Goal: Information Seeking & Learning: Find contact information

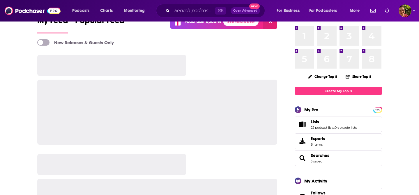
scroll to position [33, 0]
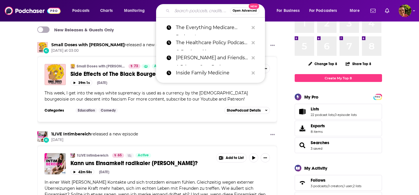
click at [180, 15] on input "Search podcasts, credits, & more..." at bounding box center [201, 10] width 58 height 9
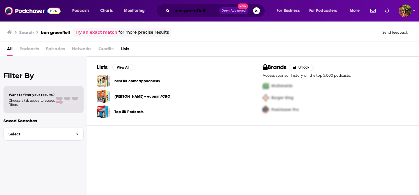
click at [207, 11] on input "ben greenfielf" at bounding box center [195, 10] width 47 height 9
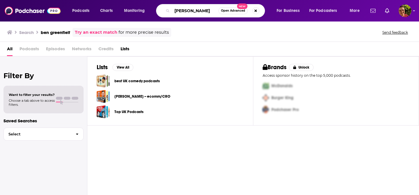
type input "[PERSON_NAME]"
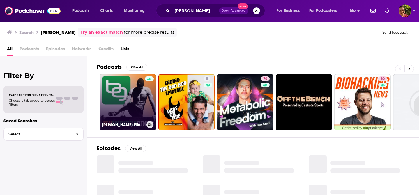
click at [127, 96] on link "Ben Greenfield Fitness: Diet, Fat Loss and Performance" at bounding box center [128, 102] width 56 height 56
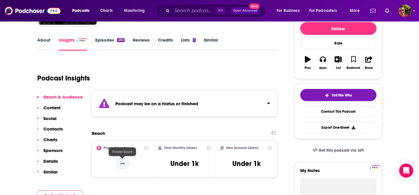
scroll to position [27, 0]
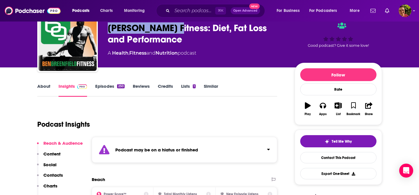
drag, startPoint x: 109, startPoint y: 29, endPoint x: 172, endPoint y: 30, distance: 63.5
click at [172, 30] on div "Ben Greenfield Fitness: Diet, Fat Loss and Performance" at bounding box center [197, 33] width 178 height 23
copy h2 "Ben Greenfield"
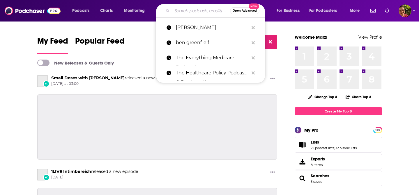
click at [181, 7] on input "Search podcasts, credits, & more..." at bounding box center [201, 10] width 58 height 9
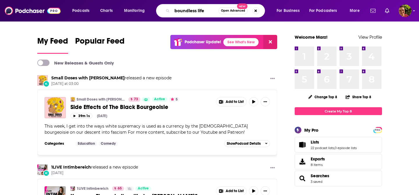
type input "boundless life"
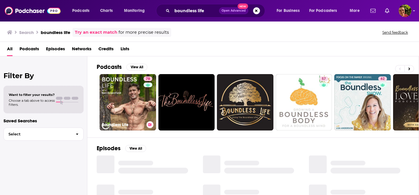
click at [113, 90] on link "78 Boundless Life" at bounding box center [128, 102] width 56 height 56
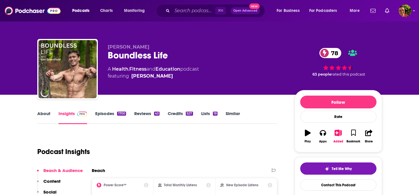
click at [238, 115] on link "Similar" at bounding box center [233, 117] width 14 height 13
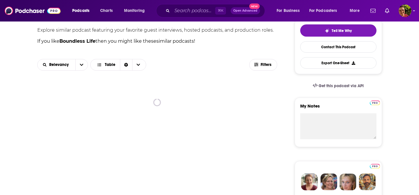
scroll to position [139, 0]
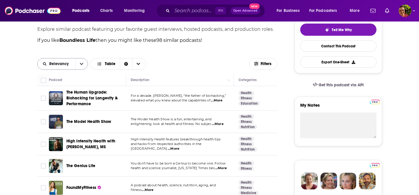
click at [83, 65] on icon "open menu" at bounding box center [81, 64] width 3 height 4
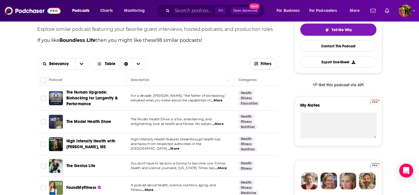
click at [255, 62] on icon "button" at bounding box center [256, 63] width 4 height 3
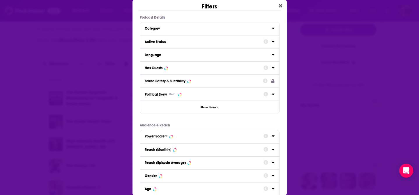
click at [227, 82] on div "Brand Safety & Suitability" at bounding box center [202, 81] width 115 height 4
click at [164, 136] on div "Power Score™" at bounding box center [156, 137] width 23 height 4
click at [163, 137] on div "Power Score™" at bounding box center [156, 137] width 23 height 4
click at [163, 69] on div "Has Guests" at bounding box center [202, 68] width 115 height 4
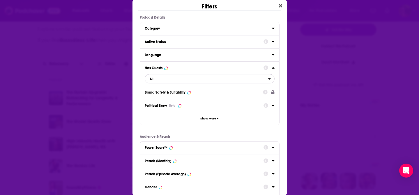
click at [164, 81] on span "All" at bounding box center [206, 79] width 123 height 8
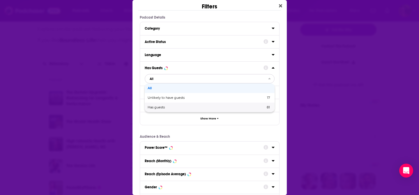
click at [165, 106] on span "Has guests" at bounding box center [182, 107] width 68 height 3
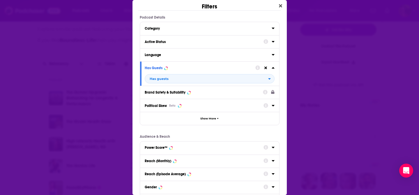
click at [163, 42] on div "Active Status" at bounding box center [202, 42] width 115 height 4
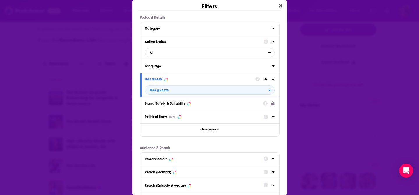
click at [168, 59] on div "Active Status All" at bounding box center [209, 47] width 139 height 24
click at [168, 56] on span "All" at bounding box center [206, 53] width 123 height 8
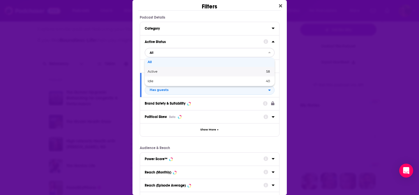
click at [164, 72] on span "Active" at bounding box center [179, 71] width 63 height 3
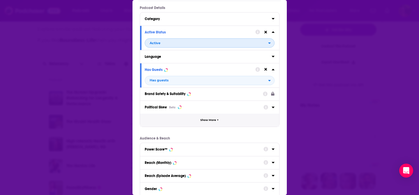
scroll to position [39, 0]
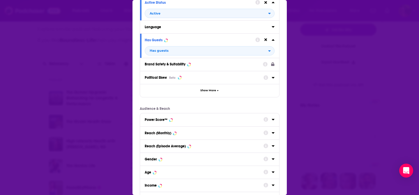
click at [178, 122] on div "Power Score™" at bounding box center [202, 120] width 115 height 4
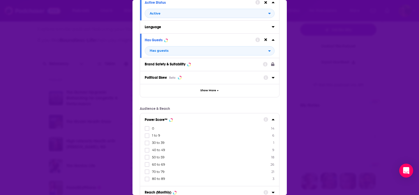
click at [157, 179] on span "80 to 89" at bounding box center [158, 179] width 13 height 4
click at [147, 181] on input "multiSelectOption-80-7" at bounding box center [147, 181] width 0 height 0
click at [157, 179] on span "70 to 79" at bounding box center [158, 179] width 13 height 4
click at [147, 181] on input "multiSelectOption-70-7" at bounding box center [147, 181] width 0 height 0
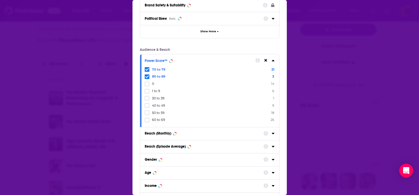
scroll to position [143, 0]
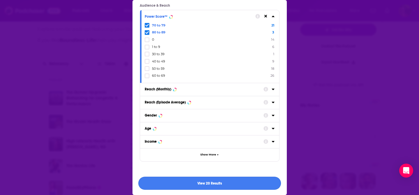
click at [229, 181] on button "View 20 Results" at bounding box center [209, 183] width 143 height 13
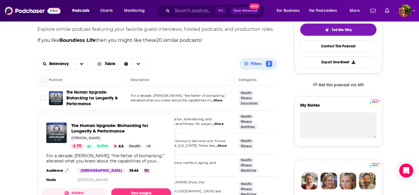
click at [96, 93] on span "The Human Upgrade: Biohacking for Longevity & Performance" at bounding box center [91, 98] width 51 height 17
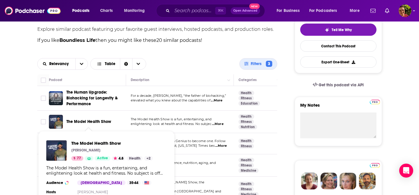
click at [91, 121] on span "The Model Health Show" at bounding box center [88, 121] width 45 height 5
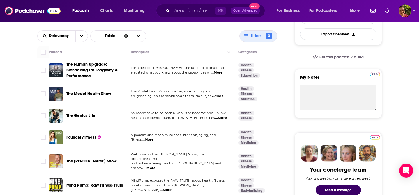
scroll to position [185, 0]
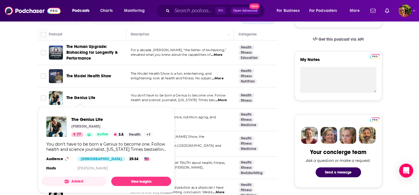
click at [89, 98] on span "The Genius Life" at bounding box center [80, 98] width 29 height 5
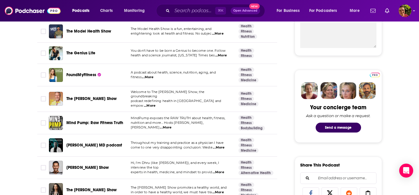
scroll to position [237, 0]
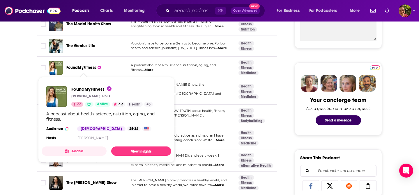
click at [94, 68] on span "FoundMyFitness" at bounding box center [81, 67] width 30 height 5
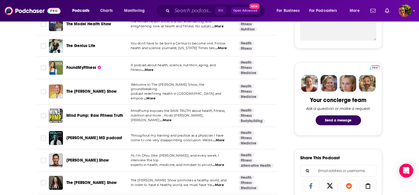
click at [102, 91] on span "The Dr. Hyman Show" at bounding box center [91, 91] width 51 height 5
click at [119, 113] on span "Mind Pump: Raw Fitness Truth" at bounding box center [94, 115] width 57 height 5
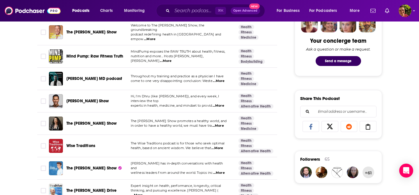
scroll to position [297, 0]
click at [111, 76] on span "[PERSON_NAME] MD podcast" at bounding box center [94, 78] width 56 height 5
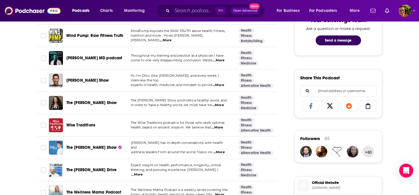
scroll to position [326, 0]
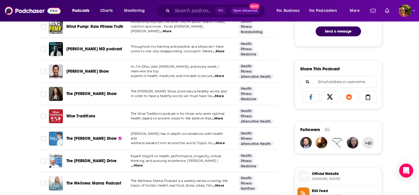
click at [90, 69] on span "Dhru Purohit Show" at bounding box center [87, 71] width 43 height 5
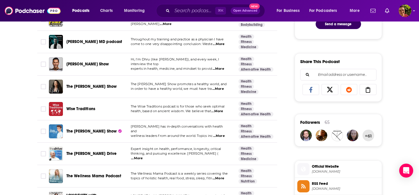
scroll to position [349, 0]
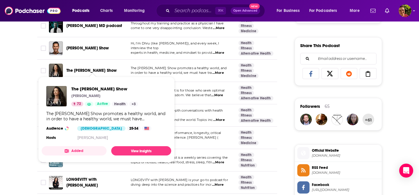
click at [115, 68] on span "The Dr. Gabrielle Lyon Show" at bounding box center [91, 70] width 51 height 5
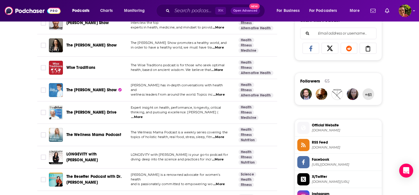
scroll to position [382, 0]
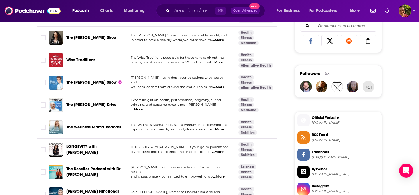
click at [90, 58] on span "Wise Traditions" at bounding box center [80, 60] width 29 height 5
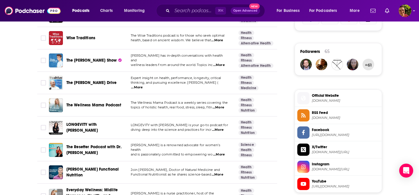
scroll to position [432, 0]
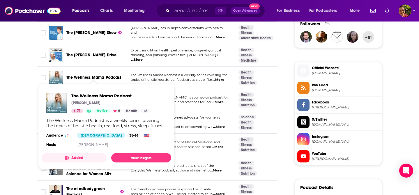
click at [116, 75] on span "The Wellness Mama Podcast" at bounding box center [93, 77] width 55 height 5
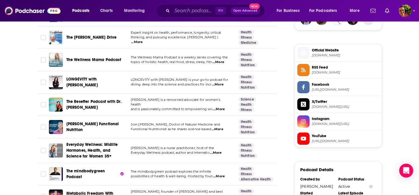
scroll to position [461, 0]
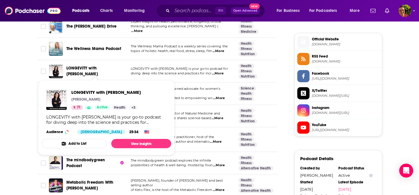
click at [98, 66] on span "LONGEVITY with Nathalie Niddam" at bounding box center [81, 71] width 31 height 11
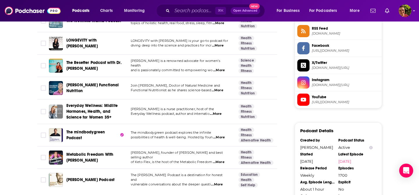
scroll to position [502, 0]
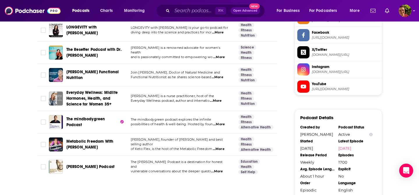
click at [105, 70] on span "Dr. Jockers Functional Nutrition" at bounding box center [92, 75] width 53 height 11
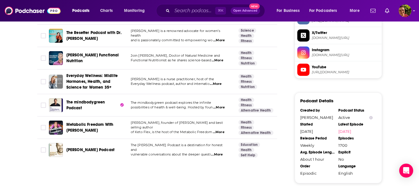
scroll to position [531, 0]
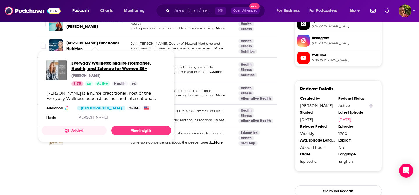
click at [116, 67] on span "Everyday Wellness: Midlife Hormones, Health, and Science for Women 35+" at bounding box center [118, 65] width 95 height 11
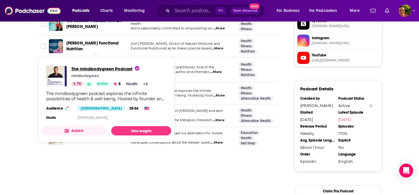
click at [105, 69] on span "The mindbodygreen Podcast" at bounding box center [105, 69] width 68 height 6
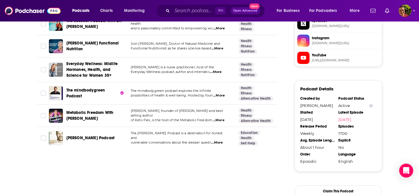
click at [102, 136] on span "Aubrey Marcus Podcast" at bounding box center [90, 138] width 48 height 5
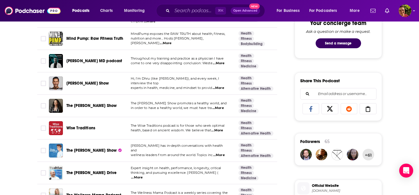
scroll to position [0, 0]
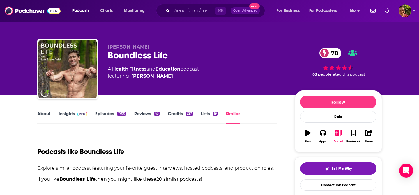
click at [45, 112] on link "About" at bounding box center [43, 117] width 13 height 13
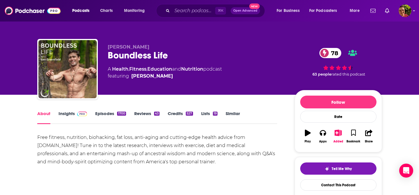
click at [128, 61] on div "Ben Greenfield Boundless Life 78 A Health , Fitness , Education and Nutrition p…" at bounding box center [197, 67] width 178 height 47
click at [126, 54] on div "Boundless Life 78" at bounding box center [197, 55] width 178 height 11
copy h1 "Boundless"
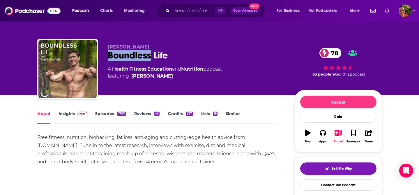
click at [144, 58] on div "Boundless Life 78" at bounding box center [197, 55] width 178 height 11
click at [71, 116] on link "Insights" at bounding box center [73, 117] width 29 height 13
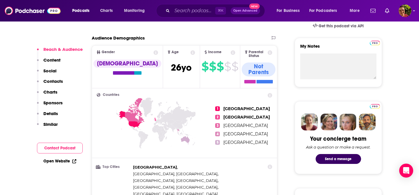
click at [60, 83] on p "Contacts" at bounding box center [53, 82] width 20 height 6
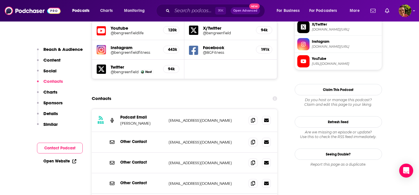
scroll to position [536, 0]
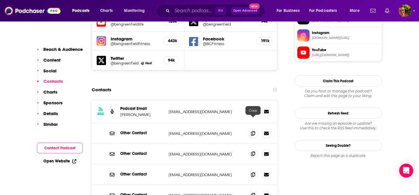
click at [253, 152] on icon at bounding box center [253, 154] width 4 height 5
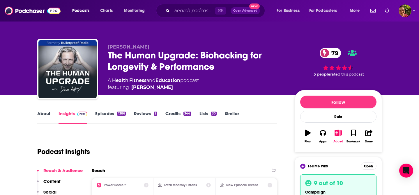
click at [130, 64] on div "The Human Upgrade: Biohacking for Longevity & Performance 79" at bounding box center [197, 61] width 178 height 23
click at [126, 60] on div "The Human Upgrade: Biohacking for Longevity & Performance 79" at bounding box center [197, 61] width 178 height 23
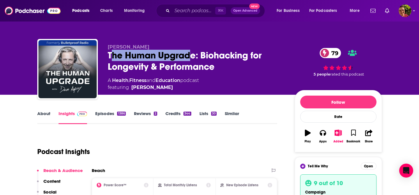
drag, startPoint x: 113, startPoint y: 55, endPoint x: 190, endPoint y: 53, distance: 76.9
click at [190, 53] on div "The Human Upgrade: Biohacking for Longevity & Performance 79" at bounding box center [197, 61] width 178 height 23
drag, startPoint x: 108, startPoint y: 54, endPoint x: 195, endPoint y: 56, distance: 87.1
click at [195, 56] on div "The Human Upgrade: Biohacking for Longevity & Performance 79" at bounding box center [197, 61] width 178 height 23
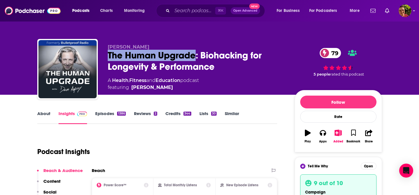
copy h2 "The Human Upgrade"
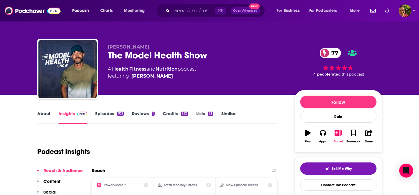
click at [144, 63] on div "Shawn Stevenson The Model Health Show 77 A Health , Fitness and Nutrition podca…" at bounding box center [197, 67] width 178 height 47
click at [141, 58] on div "The Model Health Show 77" at bounding box center [197, 55] width 178 height 11
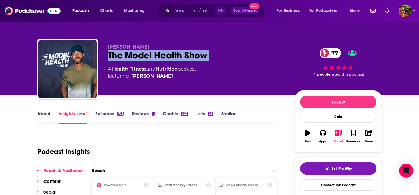
click at [141, 58] on div "The Model Health Show 77" at bounding box center [197, 55] width 178 height 11
copy div "The Model Health Show 77"
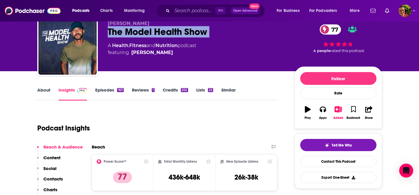
click at [54, 181] on p "Contacts" at bounding box center [53, 179] width 20 height 6
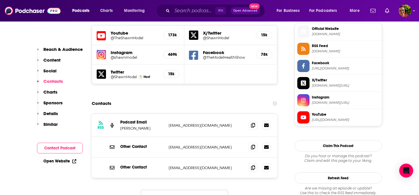
scroll to position [539, 0]
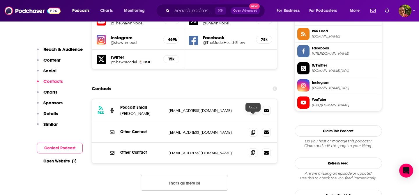
click at [256, 149] on span at bounding box center [253, 153] width 9 height 9
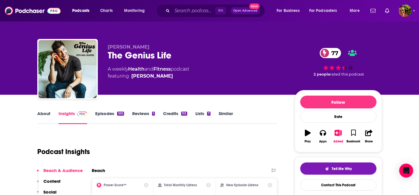
click at [138, 60] on div "The Genius Life 77" at bounding box center [197, 55] width 178 height 11
copy div "The Genius Life 77"
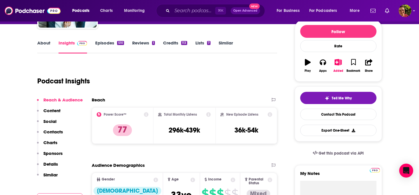
click at [61, 131] on p "Contacts" at bounding box center [53, 132] width 20 height 6
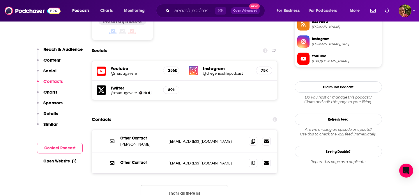
scroll to position [500, 0]
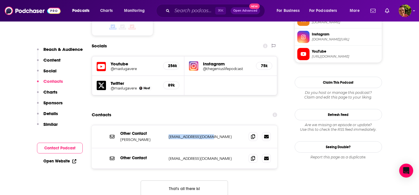
drag, startPoint x: 204, startPoint y: 100, endPoint x: 216, endPoint y: 111, distance: 16.1
click at [216, 126] on div "Other Contact Max Lugavere info@maxlugavere.com info@maxlugavere.com" at bounding box center [185, 137] width 186 height 23
copy p "info@maxlugavere.com"
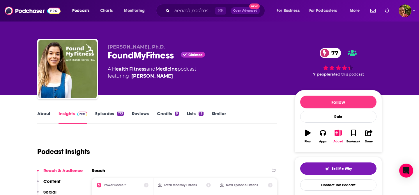
click at [136, 54] on div "FoundMyFitness Claimed 77" at bounding box center [197, 55] width 178 height 11
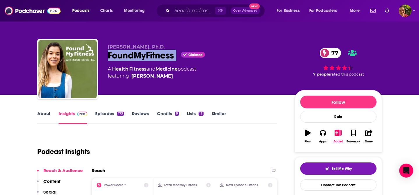
click at [136, 54] on div "FoundMyFitness Claimed 77" at bounding box center [197, 55] width 178 height 11
copy div "FoundMyFitness"
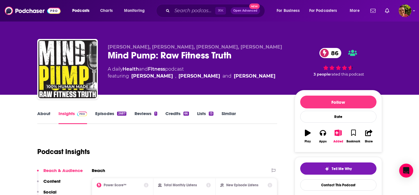
click at [137, 62] on div "Sal Di Stefano, Adam Schafer, Justin Andrews, Doug Egge Mind Pump: Raw Fitness …" at bounding box center [197, 67] width 178 height 47
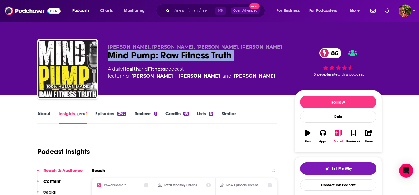
click at [137, 62] on div "Sal Di Stefano, Adam Schafer, Justin Andrews, Doug Egge Mind Pump: Raw Fitness …" at bounding box center [197, 67] width 178 height 47
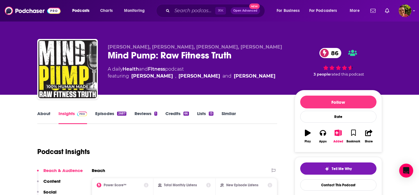
click at [130, 60] on div "Mind Pump: Raw Fitness Truth 86" at bounding box center [197, 55] width 178 height 11
drag, startPoint x: 109, startPoint y: 57, endPoint x: 153, endPoint y: 58, distance: 44.3
click at [153, 58] on div "Mind Pump: Raw Fitness Truth 86" at bounding box center [197, 55] width 178 height 11
click at [119, 111] on link "Episodes 2687" at bounding box center [110, 117] width 31 height 13
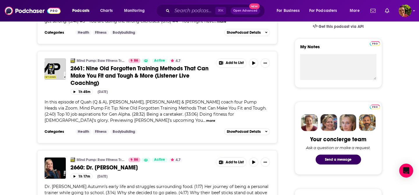
scroll to position [226, 0]
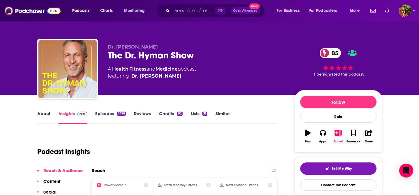
click at [146, 52] on div "The [PERSON_NAME] Show 85" at bounding box center [197, 55] width 178 height 11
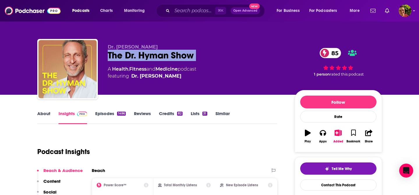
click at [146, 52] on div "The [PERSON_NAME] Show 85" at bounding box center [197, 55] width 178 height 11
copy div "The [PERSON_NAME] Show 85"
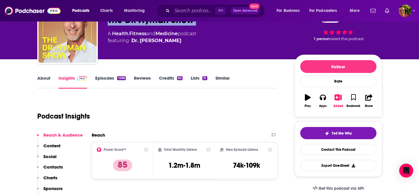
click at [59, 167] on p "Contacts" at bounding box center [53, 168] width 20 height 6
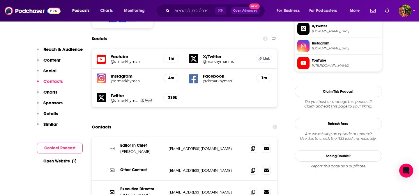
scroll to position [526, 0]
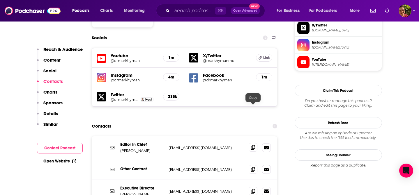
click at [253, 145] on icon at bounding box center [253, 147] width 4 height 5
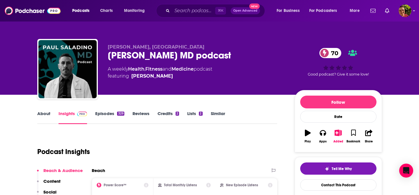
click at [148, 59] on div "Paul Saladino MD podcast 70" at bounding box center [197, 55] width 178 height 11
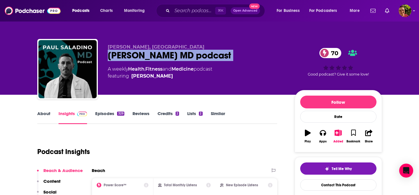
click at [148, 59] on div "Paul Saladino MD podcast 70" at bounding box center [197, 55] width 178 height 11
click at [99, 111] on link "Episodes 329" at bounding box center [109, 117] width 29 height 13
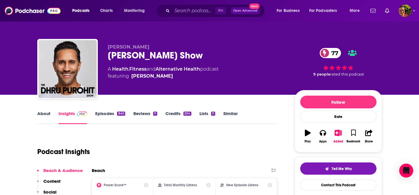
click at [154, 54] on div "Dhru Purohit Show 77" at bounding box center [197, 55] width 178 height 11
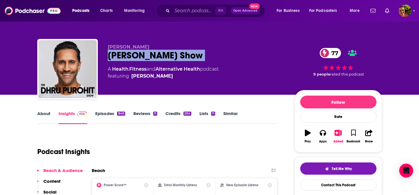
click at [154, 54] on div "Dhru Purohit Show 77" at bounding box center [197, 55] width 178 height 11
copy div "Dhru Purohit Show 77"
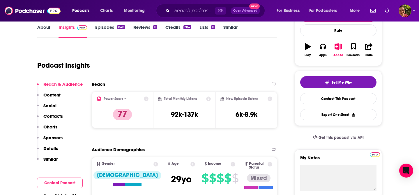
click at [60, 117] on p "Contacts" at bounding box center [53, 117] width 20 height 6
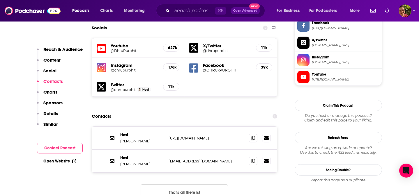
scroll to position [513, 0]
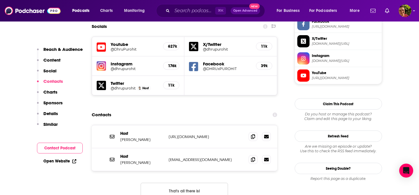
click at [137, 160] on p "Dhru Purohit" at bounding box center [142, 162] width 44 height 5
copy p "Dhru Purohit"
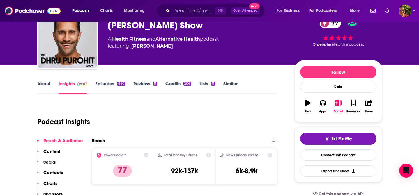
scroll to position [0, 0]
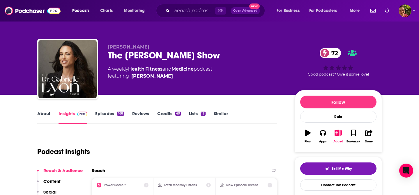
click at [200, 51] on div "The [PERSON_NAME] Show 72" at bounding box center [197, 55] width 178 height 11
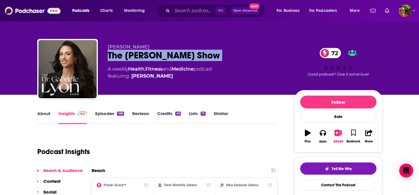
click at [200, 51] on div "The [PERSON_NAME] Show 72" at bounding box center [197, 55] width 178 height 11
copy div "The [PERSON_NAME] Show 72"
click at [102, 115] on link "Episodes 168" at bounding box center [109, 117] width 29 height 13
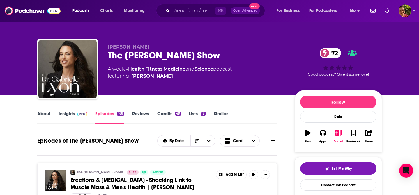
click at [77, 115] on img at bounding box center [82, 114] width 10 height 5
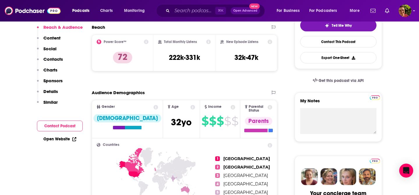
scroll to position [186, 0]
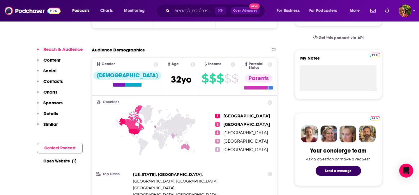
click at [57, 85] on button "Contacts" at bounding box center [50, 84] width 26 height 11
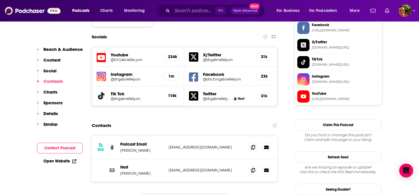
scroll to position [520, 0]
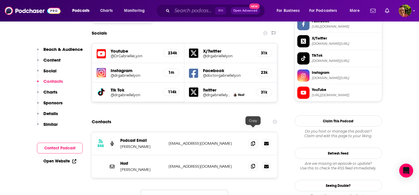
click at [255, 162] on span at bounding box center [253, 166] width 9 height 9
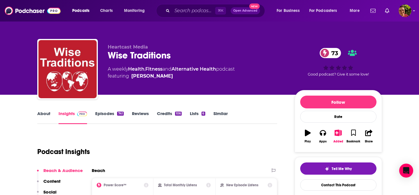
click at [169, 49] on p "Heartcast Media" at bounding box center [197, 47] width 178 height 6
copy p "Heartcast Media"
click at [162, 53] on div "Wise Traditions 73" at bounding box center [197, 55] width 178 height 11
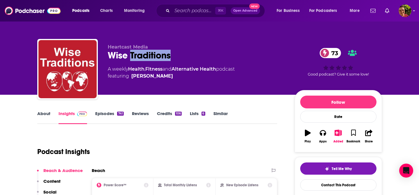
click at [162, 53] on div "Wise Traditions 73" at bounding box center [197, 55] width 178 height 11
copy div "Wise Traditions 73"
click at [53, 190] on p "Social" at bounding box center [49, 193] width 13 height 6
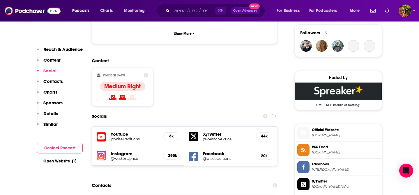
scroll to position [424, 0]
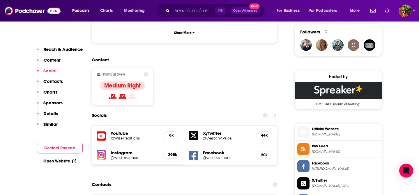
click at [56, 78] on div "Reach & Audience Content Social Contacts Charts Sponsors Details Similar" at bounding box center [60, 90] width 46 height 86
click at [56, 79] on p "Contacts" at bounding box center [53, 82] width 20 height 6
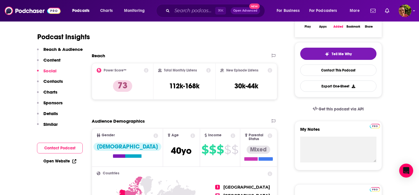
scroll to position [0, 0]
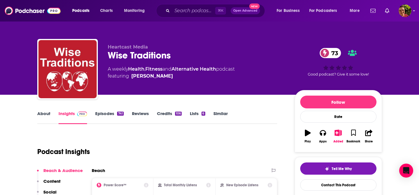
click at [157, 54] on div "Wise Traditions 73" at bounding box center [197, 55] width 178 height 11
click at [157, 55] on div "Wise Traditions 73" at bounding box center [197, 55] width 178 height 11
drag, startPoint x: 189, startPoint y: 77, endPoint x: 182, endPoint y: 82, distance: 8.0
click at [182, 82] on div "Heartcast Media Wise Traditions 73 A weekly Health , Fitness and Alternative He…" at bounding box center [197, 67] width 178 height 47
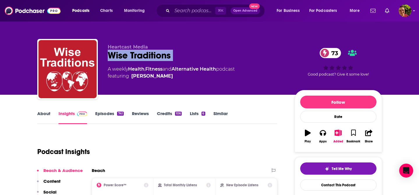
copy span "Hilda Labrada Gore"
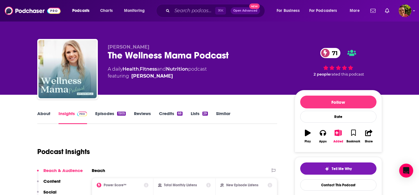
click at [176, 56] on div "The Wellness Mama Podcast 71" at bounding box center [197, 55] width 178 height 11
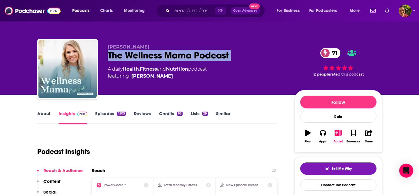
click at [176, 56] on div "The Wellness Mama Podcast 71" at bounding box center [197, 55] width 178 height 11
copy div "The Wellness Mama Podcast 71"
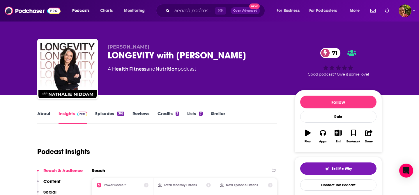
click at [230, 57] on div "LONGEVITY with Nathalie Niddam 71" at bounding box center [197, 55] width 178 height 11
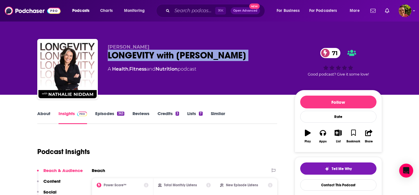
click at [230, 57] on div "LONGEVITY with Nathalie Niddam 71" at bounding box center [197, 55] width 178 height 11
copy div "LONGEVITY with Nathalie Niddam 71"
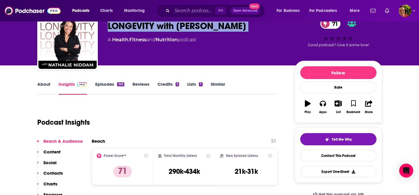
click at [55, 176] on p "Contacts" at bounding box center [53, 174] width 20 height 6
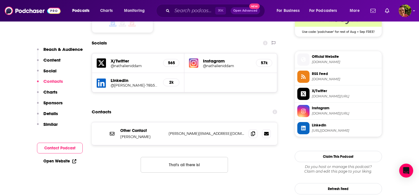
scroll to position [500, 0]
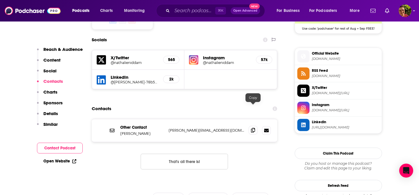
click at [252, 128] on icon at bounding box center [253, 130] width 4 height 5
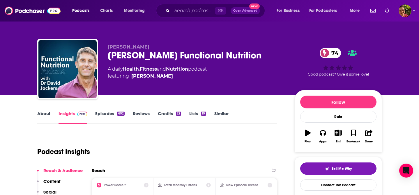
click at [227, 51] on div "[PERSON_NAME] Functional Nutrition 74" at bounding box center [197, 55] width 178 height 11
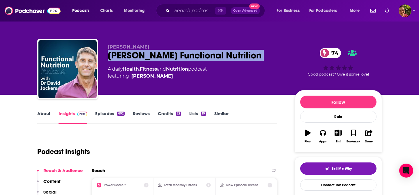
click at [227, 51] on div "Dr. Jockers Functional Nutrition 74" at bounding box center [197, 55] width 178 height 11
copy div "Dr. Jockers Functional Nutrition 74"
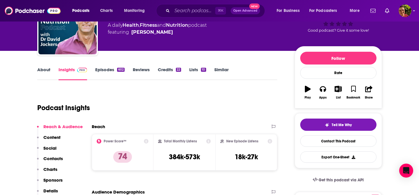
click at [59, 160] on p "Contacts" at bounding box center [53, 159] width 20 height 6
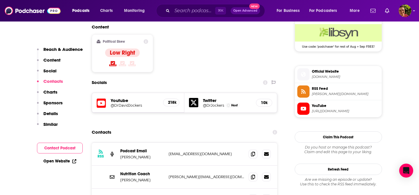
scroll to position [487, 0]
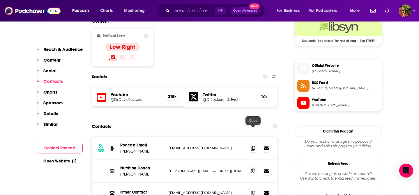
click at [254, 169] on icon at bounding box center [253, 171] width 4 height 5
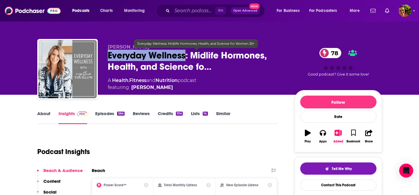
drag, startPoint x: 103, startPoint y: 54, endPoint x: 186, endPoint y: 55, distance: 83.3
click at [186, 55] on div "Cynthia Thurlow Everyday Wellness: Midlife Hormones, Health, and Science fo… 78…" at bounding box center [209, 70] width 345 height 63
copy h2 "Everyday Wellness"
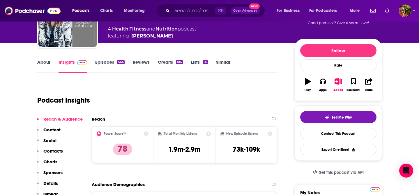
click at [58, 152] on p "Contacts" at bounding box center [53, 152] width 20 height 6
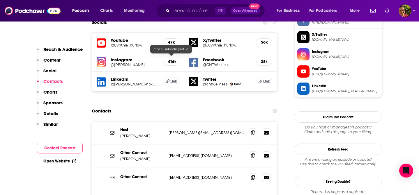
scroll to position [520, 0]
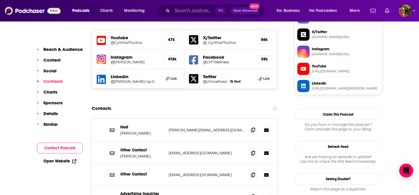
click at [254, 128] on icon at bounding box center [253, 130] width 4 height 5
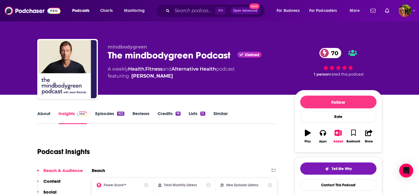
click at [201, 53] on div "The mindbodygreen Podcast Claimed 70" at bounding box center [197, 55] width 178 height 11
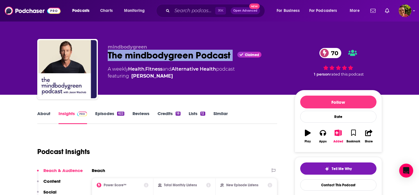
click at [201, 53] on div "The mindbodygreen Podcast Claimed 70" at bounding box center [197, 55] width 178 height 11
copy div "The mindbodygreen Podcast"
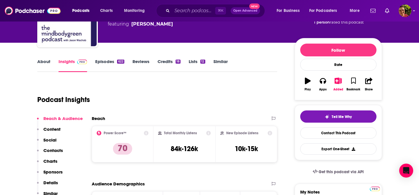
click at [59, 152] on p "Contacts" at bounding box center [53, 151] width 20 height 6
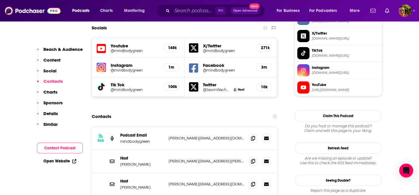
scroll to position [520, 0]
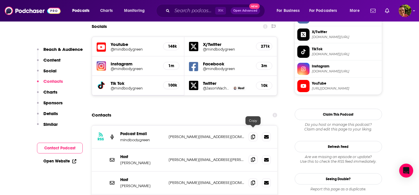
click at [252, 156] on span at bounding box center [253, 160] width 9 height 9
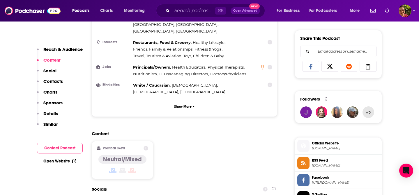
scroll to position [0, 0]
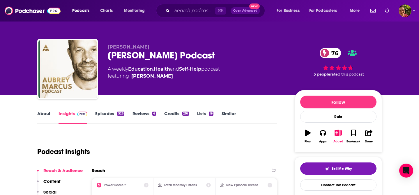
click at [170, 57] on div "Aubrey Marcus Podcast 76" at bounding box center [197, 55] width 178 height 11
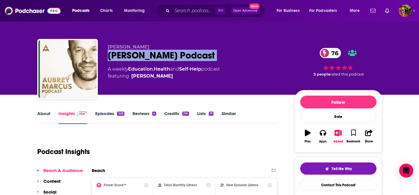
click at [170, 57] on div "Aubrey Marcus Podcast 76" at bounding box center [197, 55] width 178 height 11
copy div "Aubrey Marcus Podcast 76"
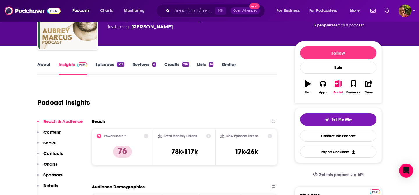
click at [60, 151] on p "Contacts" at bounding box center [53, 154] width 20 height 6
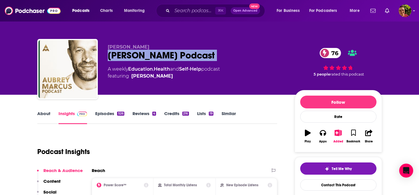
copy div "Aubrey Marcus Podcast 76"
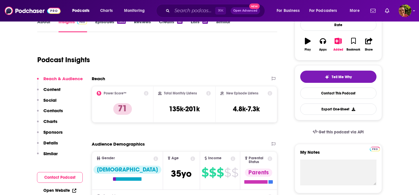
click at [57, 110] on p "Contacts" at bounding box center [53, 111] width 20 height 6
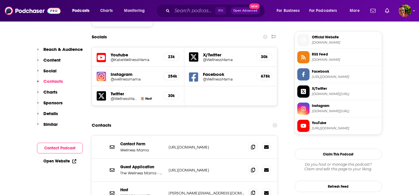
scroll to position [520, 0]
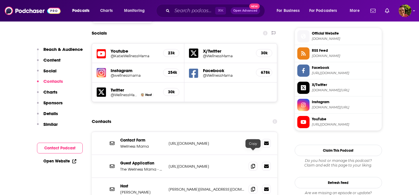
click at [250, 185] on span at bounding box center [253, 189] width 9 height 9
